Goal: Transaction & Acquisition: Download file/media

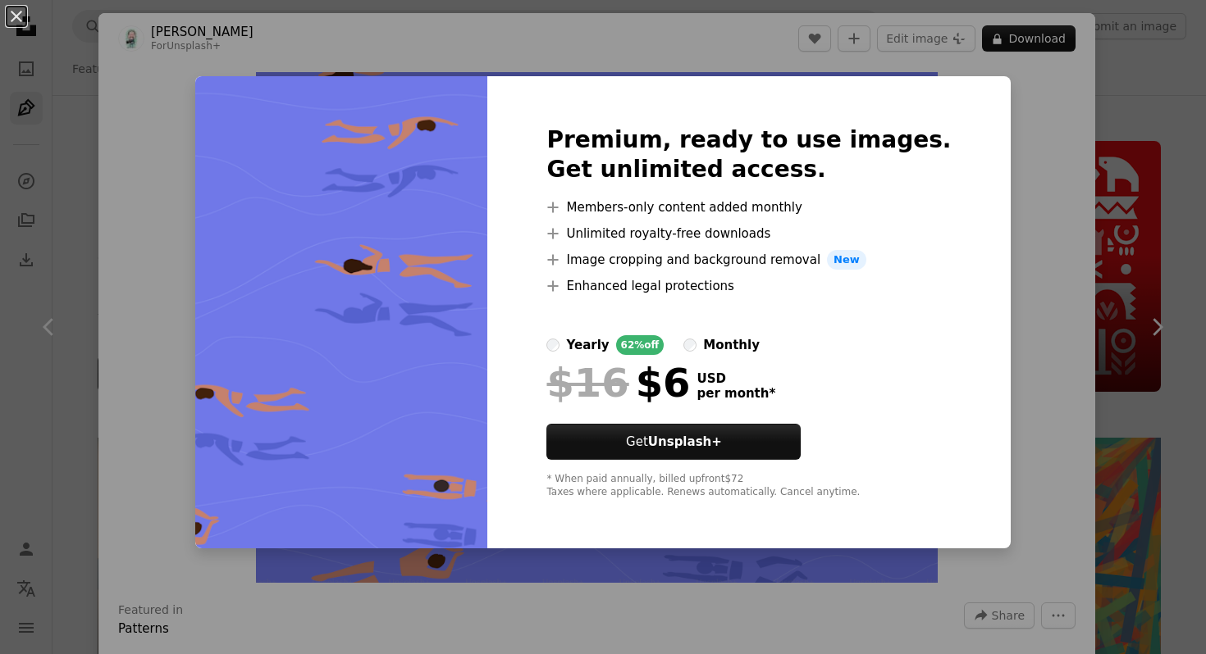
scroll to position [8682, 0]
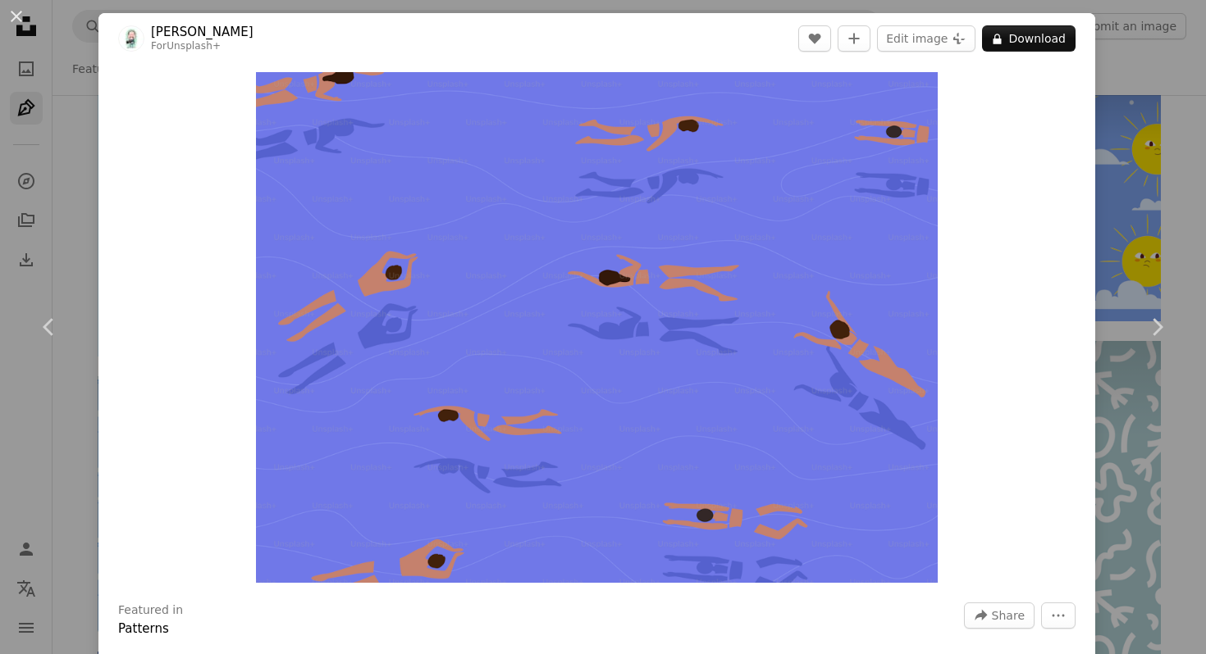
click at [1205, 238] on div "An X shape Chevron left Chevron right Prakasit Khuansuwan For Unsplash+ A heart…" at bounding box center [603, 327] width 1206 height 654
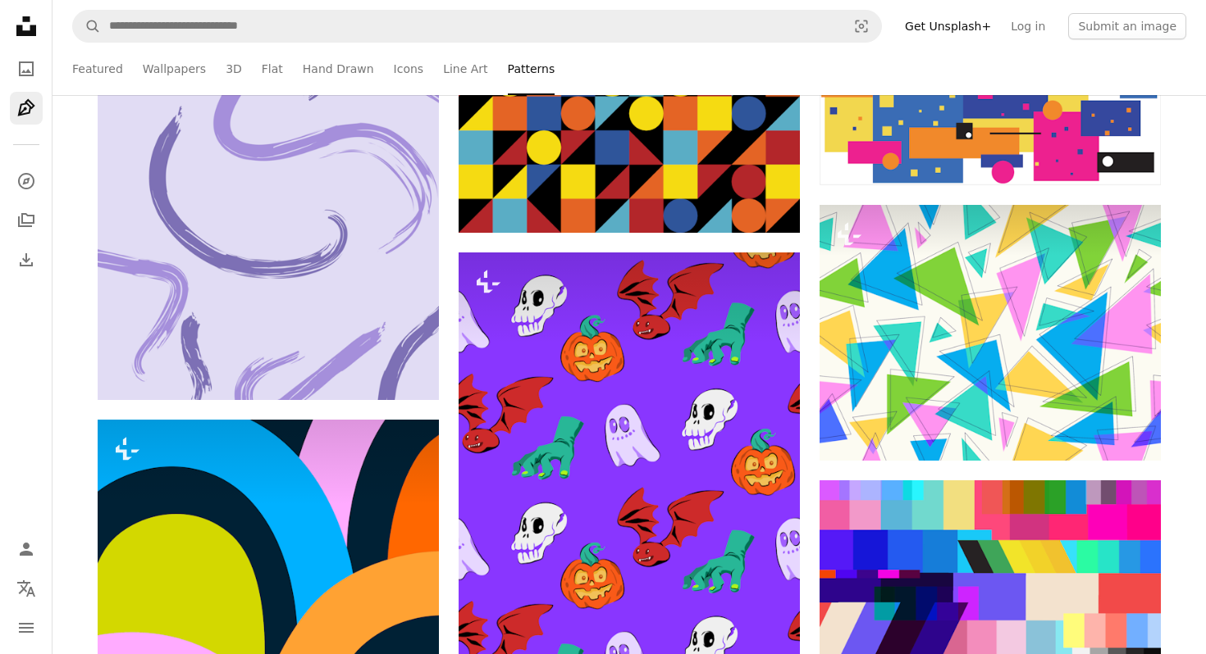
scroll to position [13502, 0]
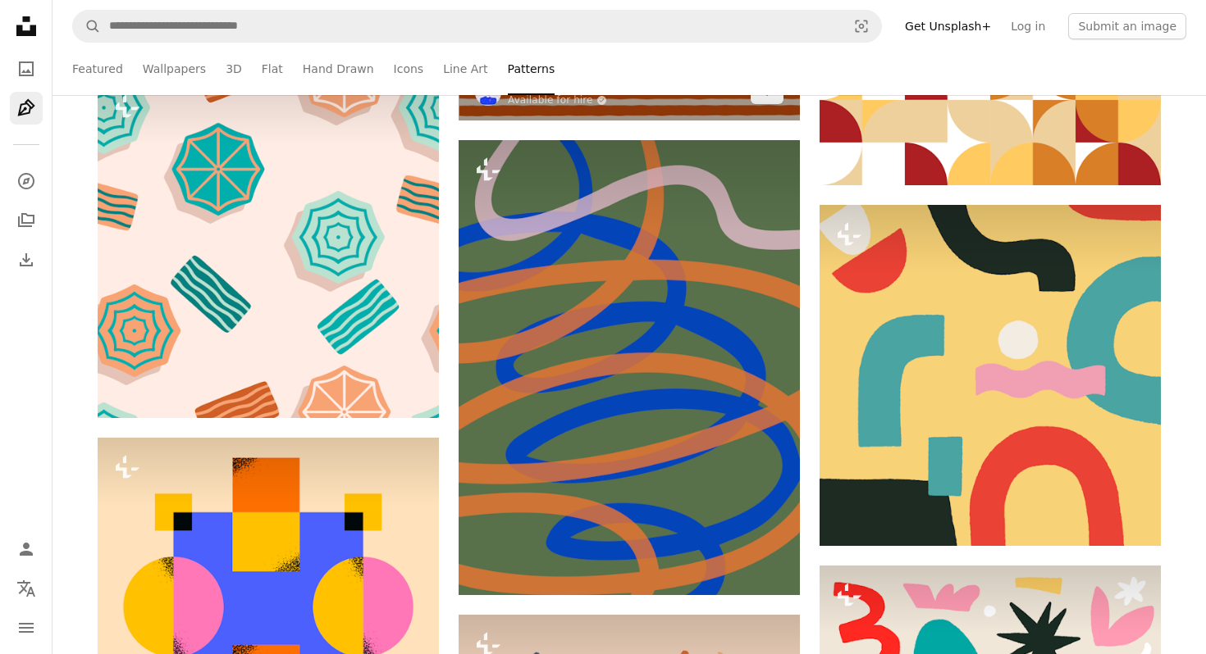
scroll to position [18668, 0]
